Goal: Task Accomplishment & Management: Use online tool/utility

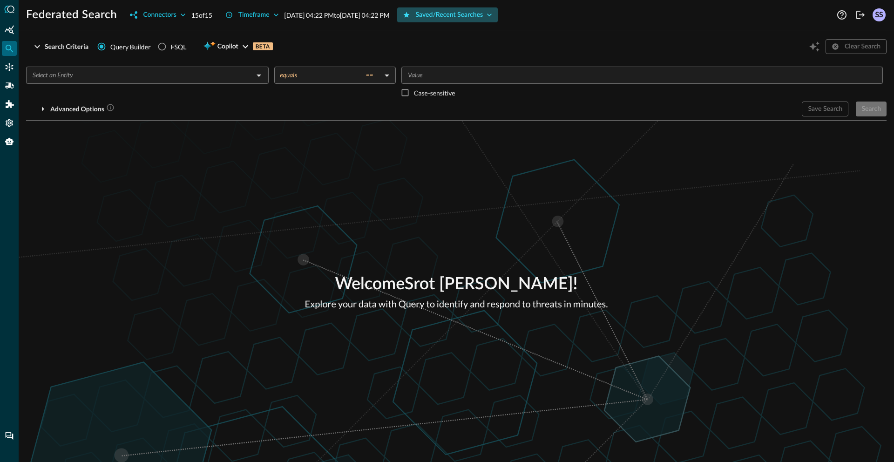
click at [483, 17] on div "Saved/Recent Searches" at bounding box center [450, 15] width 68 height 12
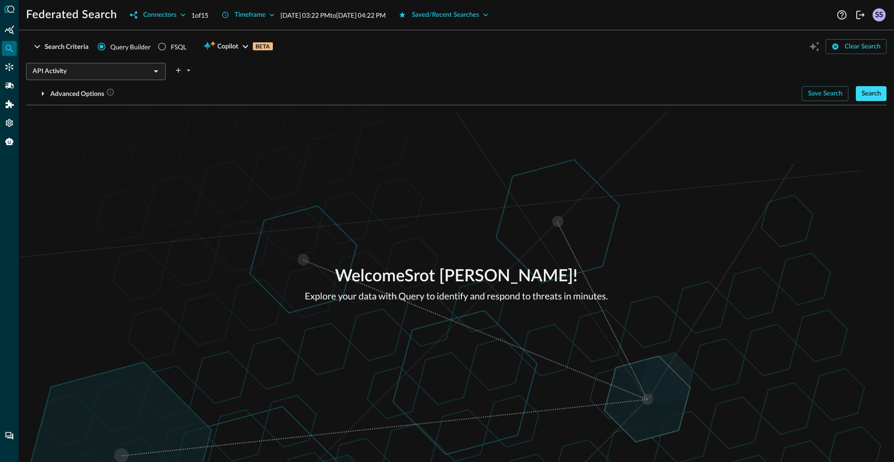
click at [876, 97] on div "Search" at bounding box center [872, 94] width 20 height 12
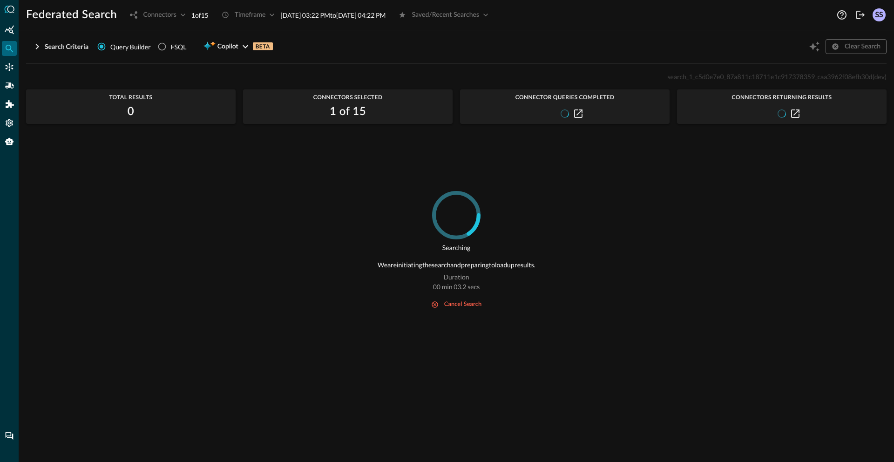
click at [726, 78] on span "search_1_c5d0e7e0_87a811c18711e1c917378359_caa3962f08efb30d" at bounding box center [769, 77] width 205 height 8
copy span "search_1_c5d0e7e0_87a811c18711e1c917378359_caa3962f08efb30d"
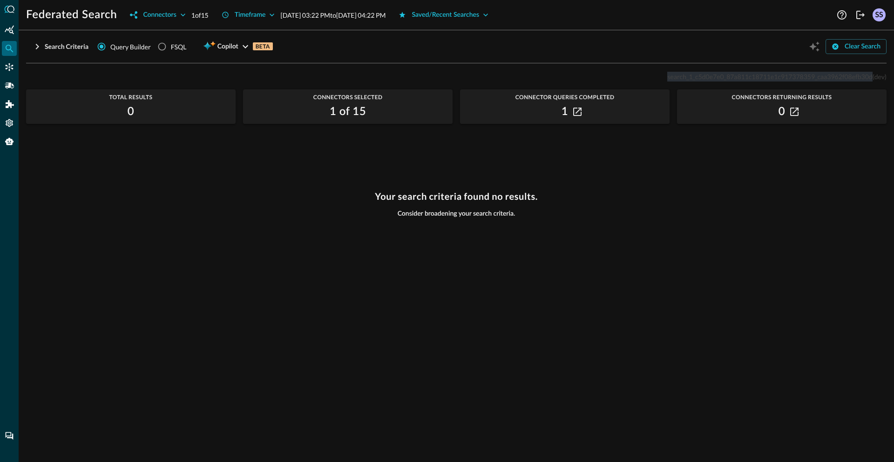
click at [717, 81] on p "search_1_c5d0e7e0_87a811c18711e1c917378359_caa3962f08efb30d (dev)" at bounding box center [776, 77] width 219 height 10
click at [63, 44] on div "Search Criteria" at bounding box center [67, 47] width 44 height 12
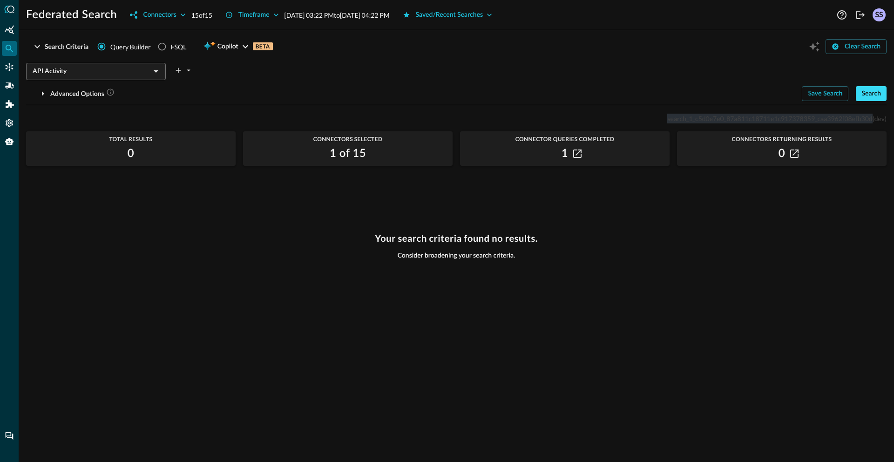
click at [866, 98] on div "Search" at bounding box center [872, 94] width 20 height 12
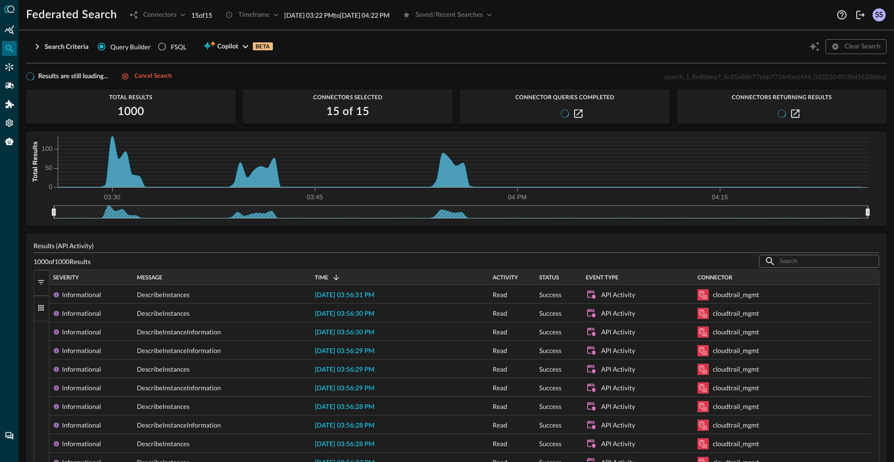
click at [728, 76] on span "search_1_8e8bbea7_5c85a88e77ebb77364bed446_0d32504f53bd5620" at bounding box center [769, 77] width 208 height 8
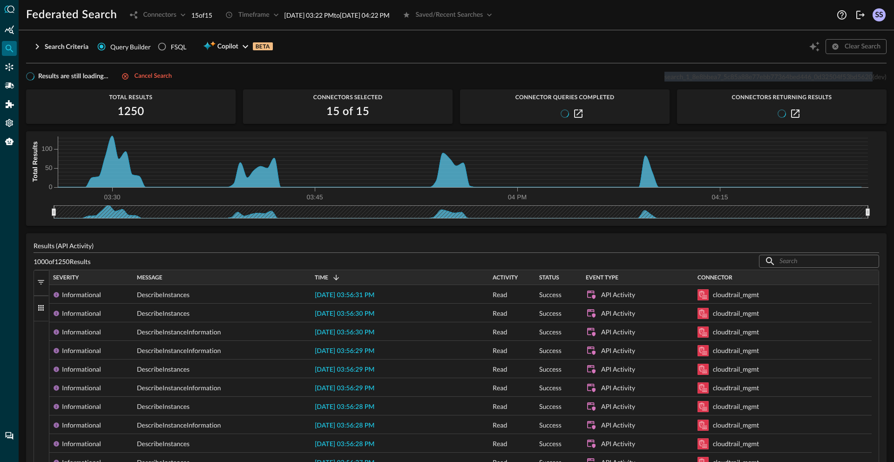
copy span "search_1_8e8bbea7_5c85a88e77ebb77364bed446_0d32504f53bd5620"
